Goal: Task Accomplishment & Management: Manage account settings

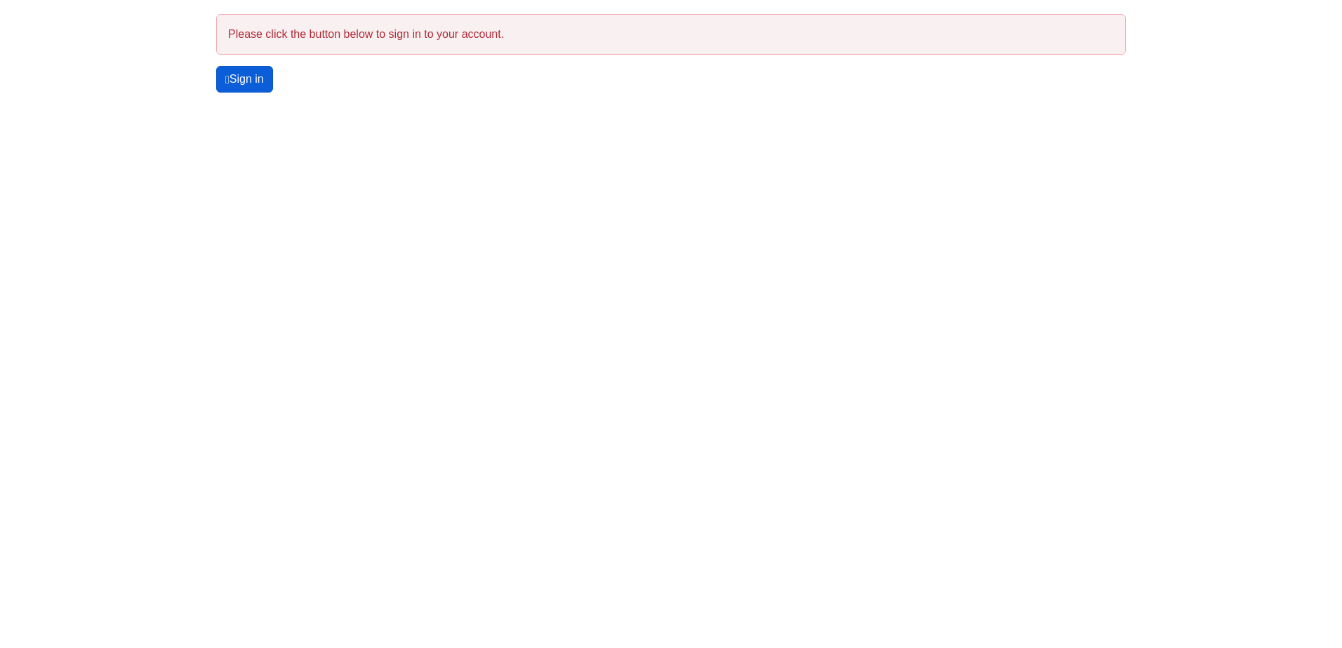
click at [270, 76] on link "Sign in" at bounding box center [244, 79] width 57 height 27
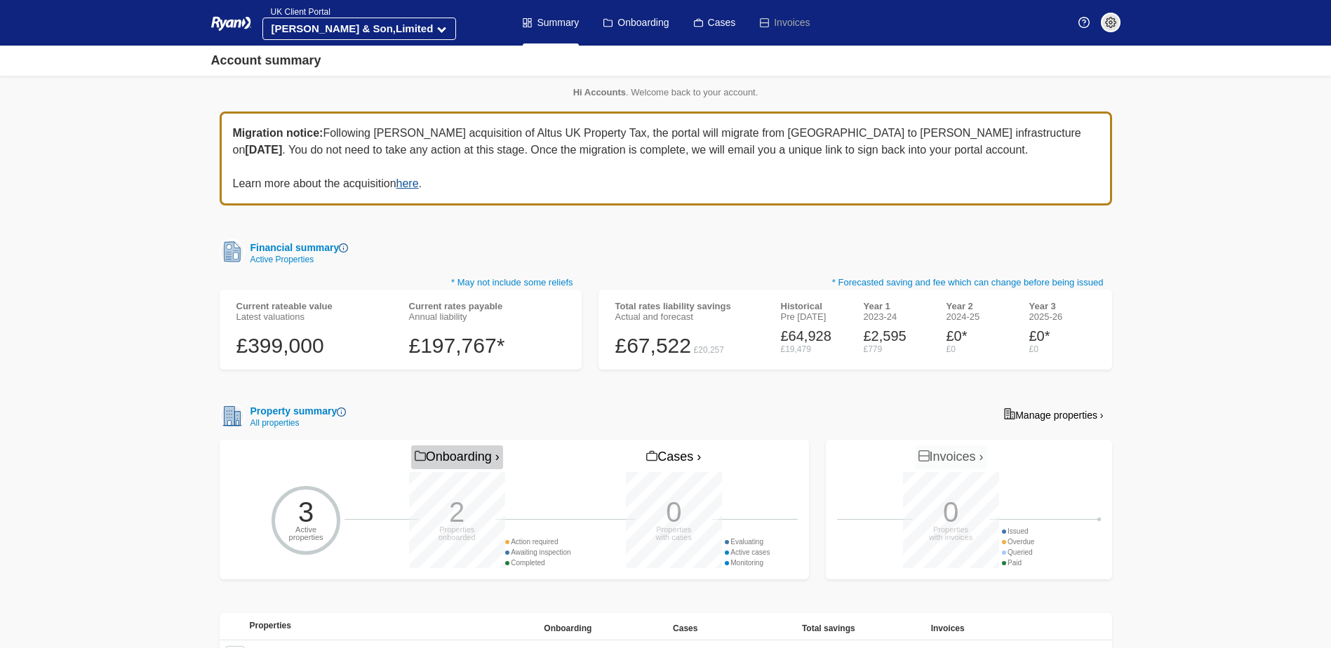
click at [499, 459] on link "Onboarding ›" at bounding box center [457, 458] width 92 height 24
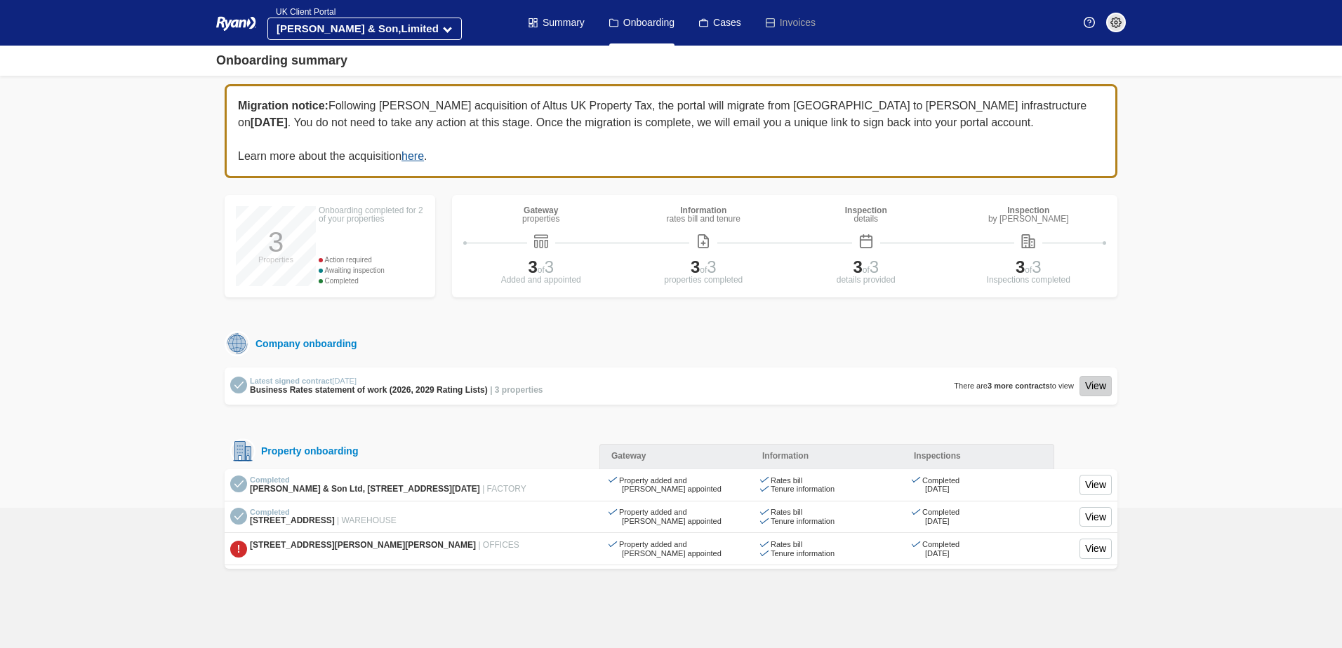
click at [1092, 385] on link "View" at bounding box center [1095, 386] width 32 height 20
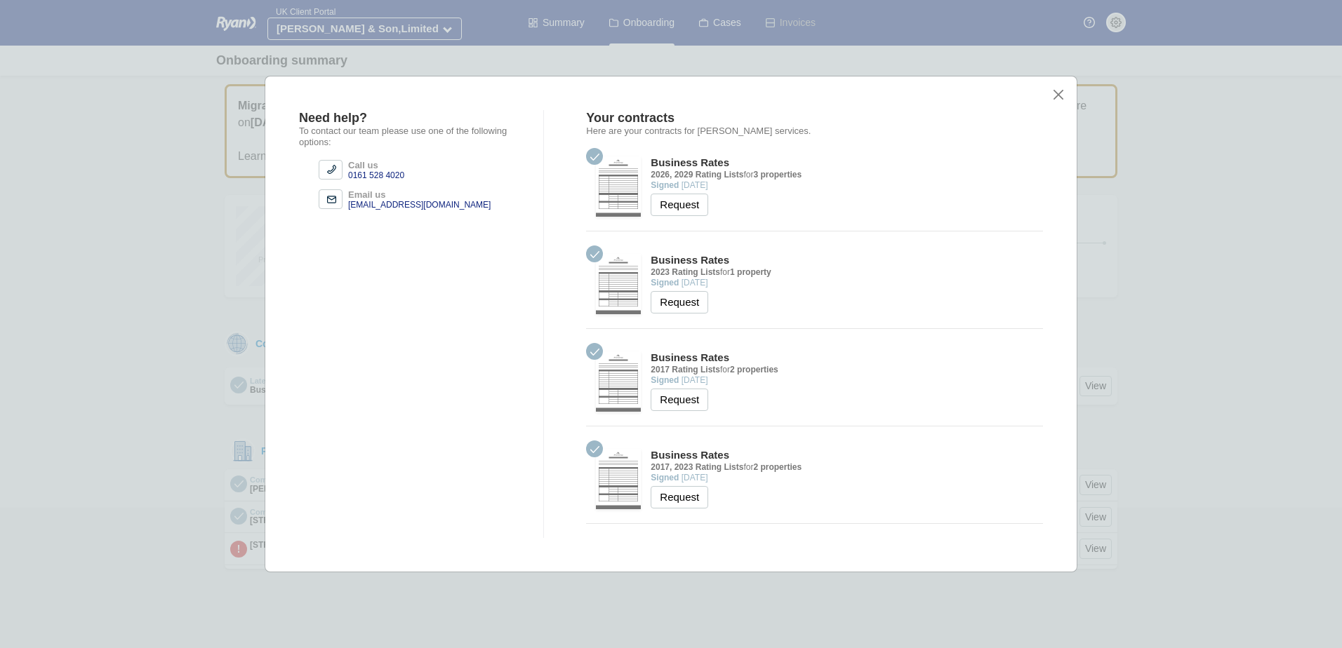
click at [1050, 93] on div "Need help? To contact our team please use one of the following options: Call us…" at bounding box center [671, 325] width 813 height 498
click at [1056, 95] on button "close" at bounding box center [1058, 95] width 15 height 15
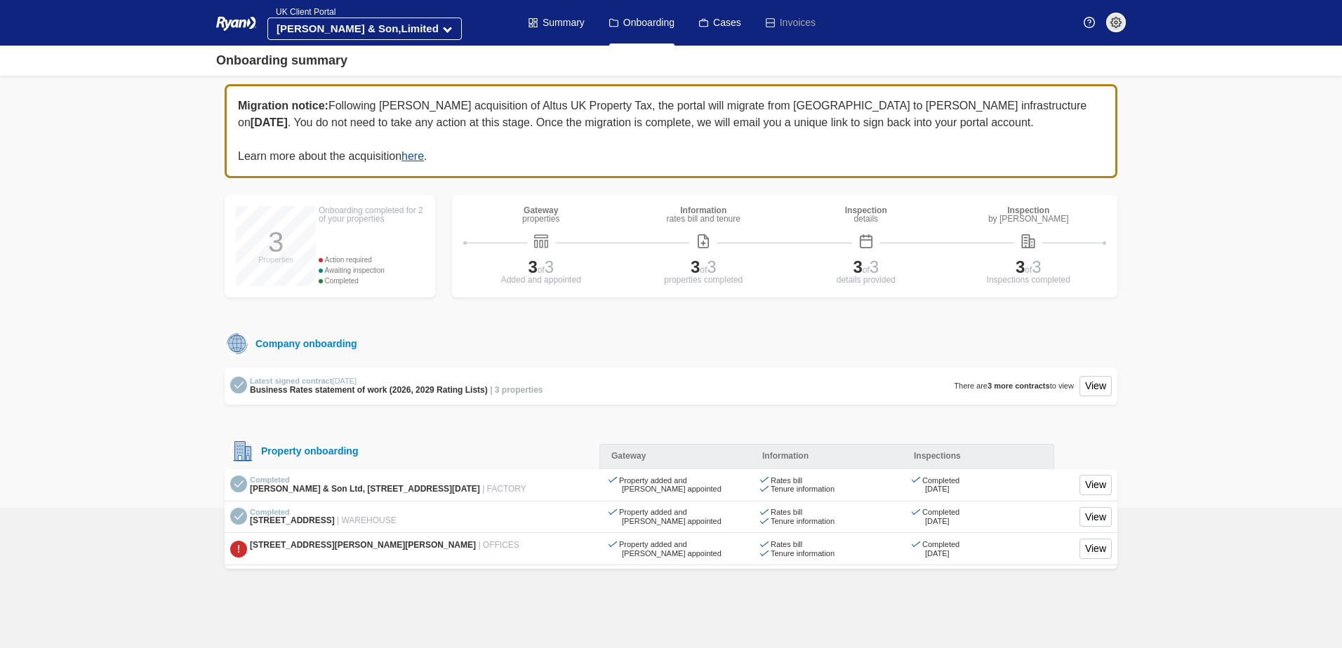
click at [1110, 25] on img at bounding box center [1115, 22] width 11 height 11
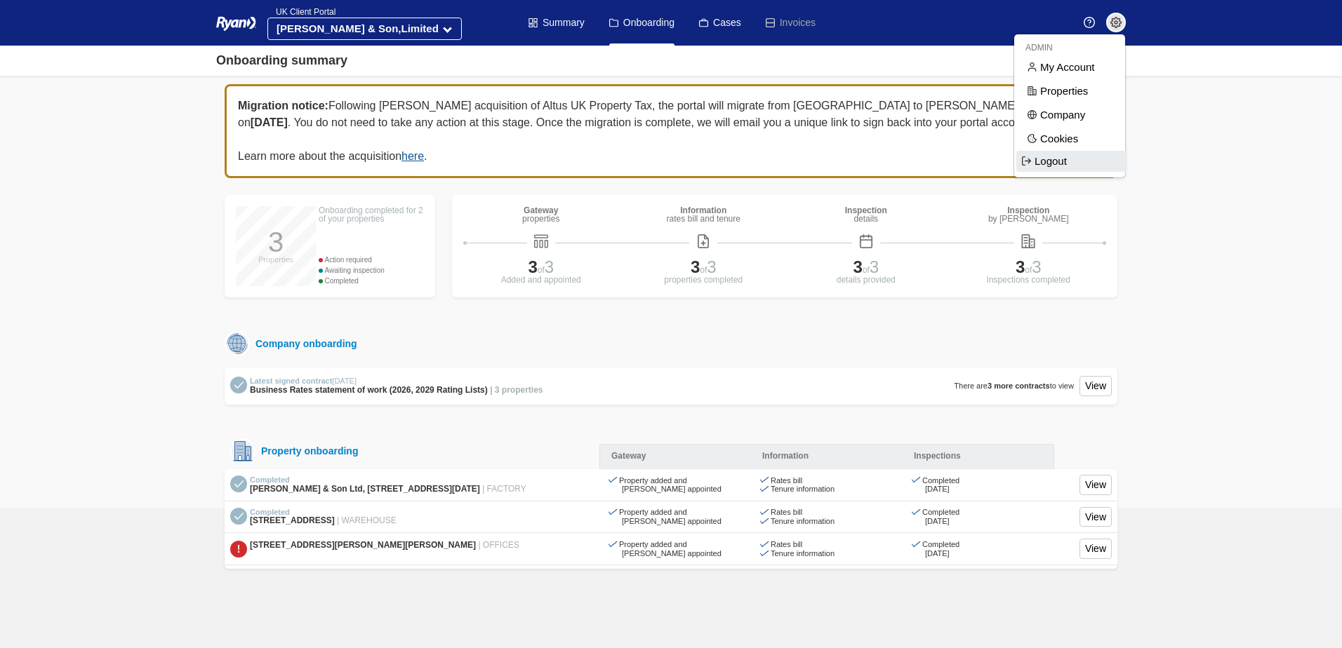
click at [1044, 162] on span "Logout" at bounding box center [1071, 161] width 111 height 21
